Goal: Information Seeking & Learning: Learn about a topic

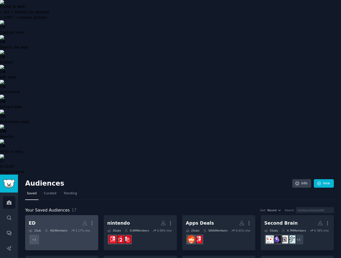
click at [47, 219] on h2 "ED More" at bounding box center [62, 223] width 66 height 9
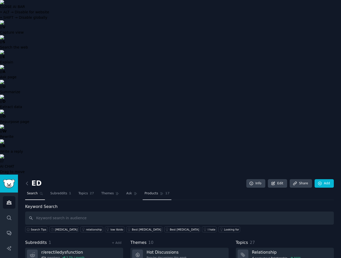
click at [147, 191] on span "Products" at bounding box center [152, 193] width 14 height 5
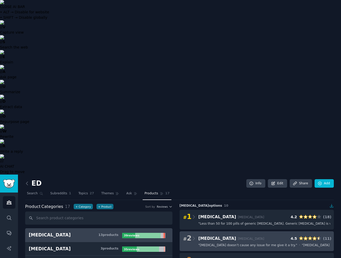
click at [242, 235] on div "# 2 [MEDICAL_DATA] [MEDICAL_DATA] 4.5 ( 11 )" at bounding box center [256, 238] width 147 height 7
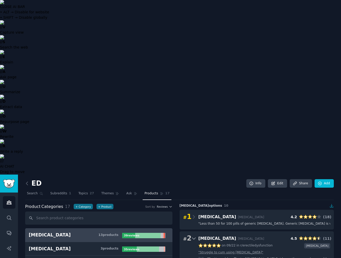
click at [213, 250] on link "" Struggle to cum using [MEDICAL_DATA] "" at bounding box center [231, 252] width 65 height 5
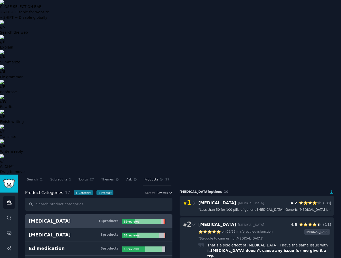
scroll to position [3, 0]
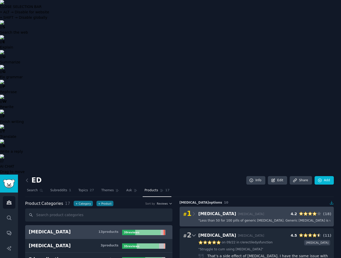
click at [246, 210] on div "# 1 [MEDICAL_DATA][PERSON_NAME][MEDICAL_DATA] 4.2 ( 18 )" at bounding box center [256, 213] width 147 height 7
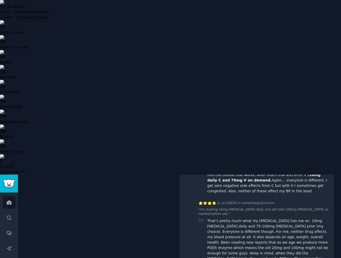
scroll to position [423, 0]
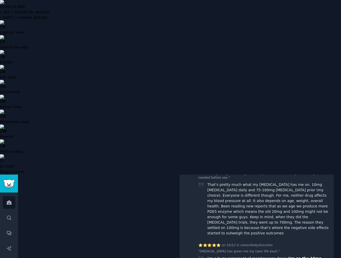
scroll to position [430, 0]
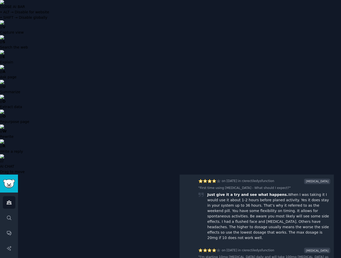
scroll to position [794, 0]
